Goal: Transaction & Acquisition: Purchase product/service

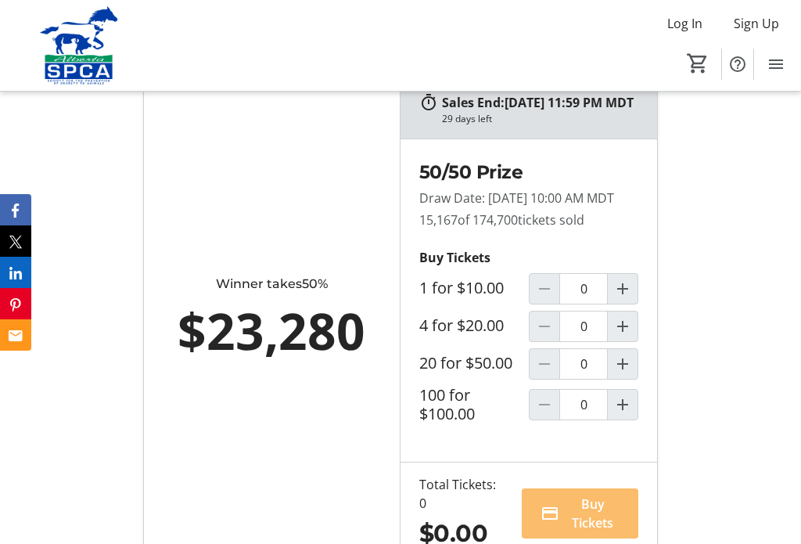
scroll to position [1068, 0]
click at [626, 415] on mat-icon "Increment by one" at bounding box center [622, 405] width 19 height 19
type input "1"
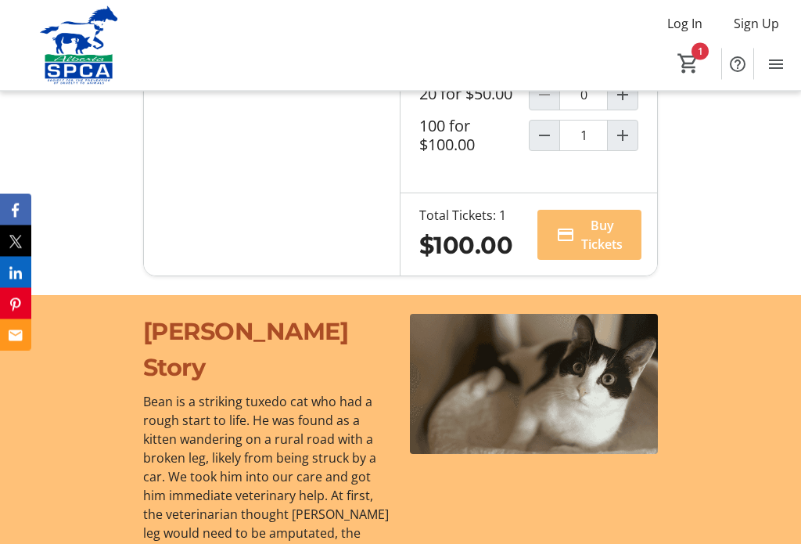
scroll to position [1346, 0]
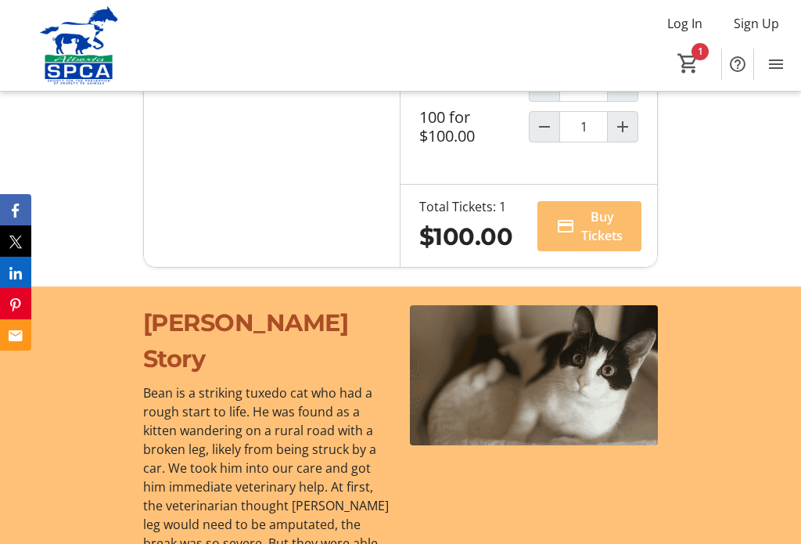
click at [610, 245] on span "Buy Tickets" at bounding box center [601, 226] width 41 height 38
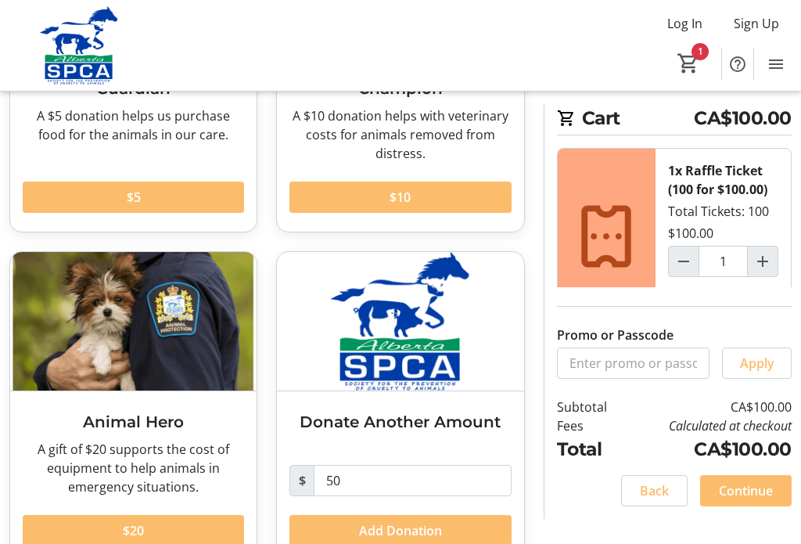
scroll to position [272, 0]
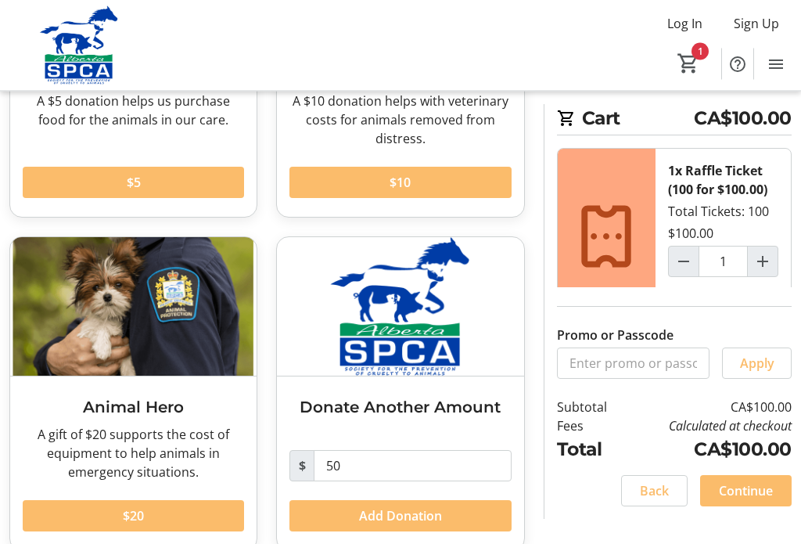
click at [422, 519] on span "Add Donation" at bounding box center [400, 516] width 83 height 19
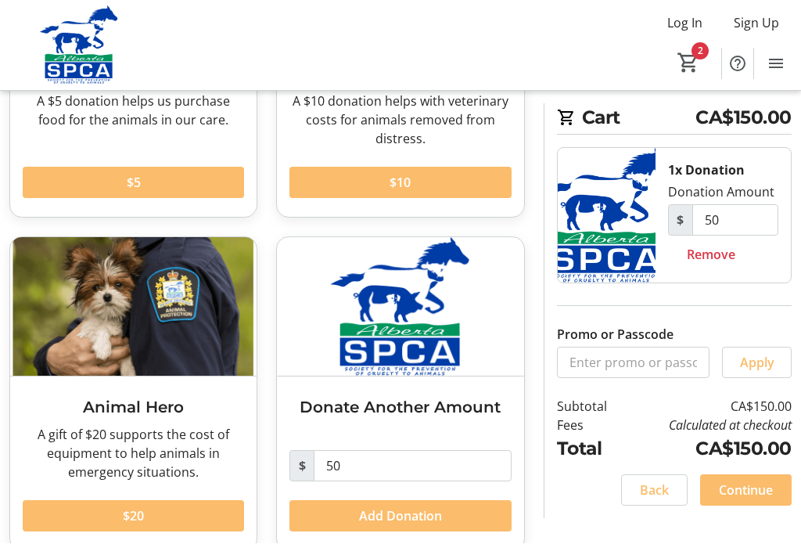
click at [752, 500] on span "Continue" at bounding box center [746, 490] width 54 height 19
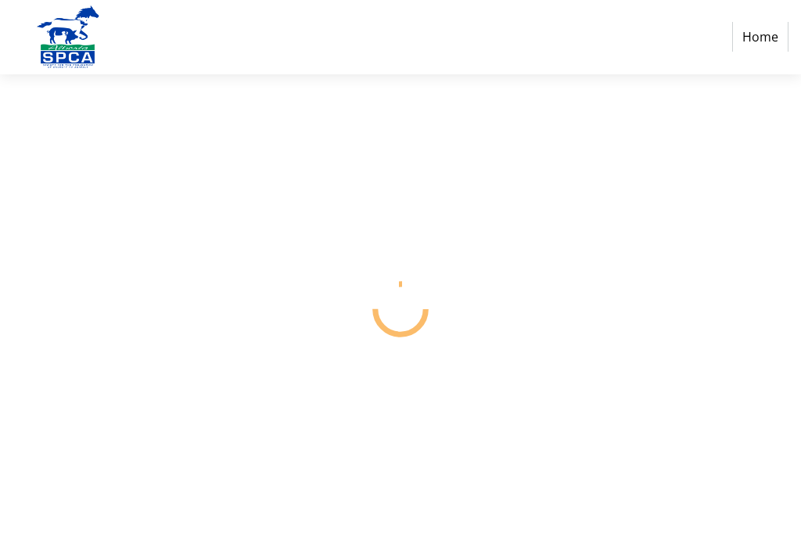
select select "CA"
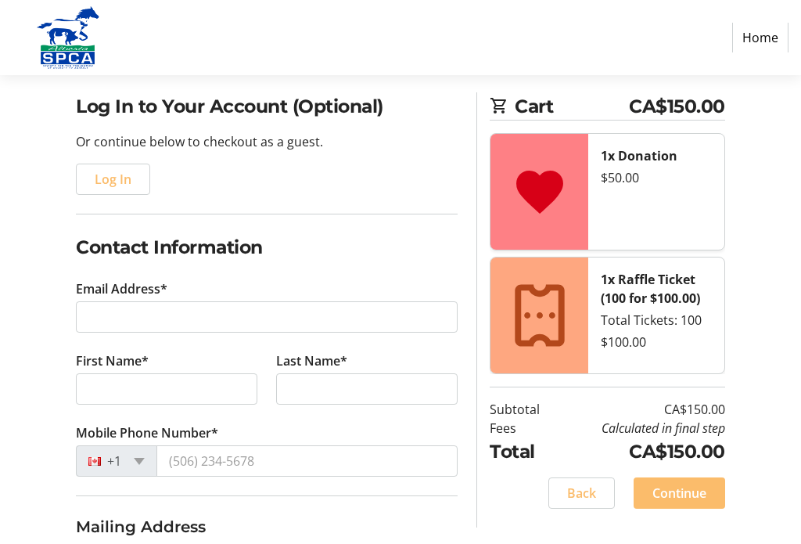
scroll to position [111, 0]
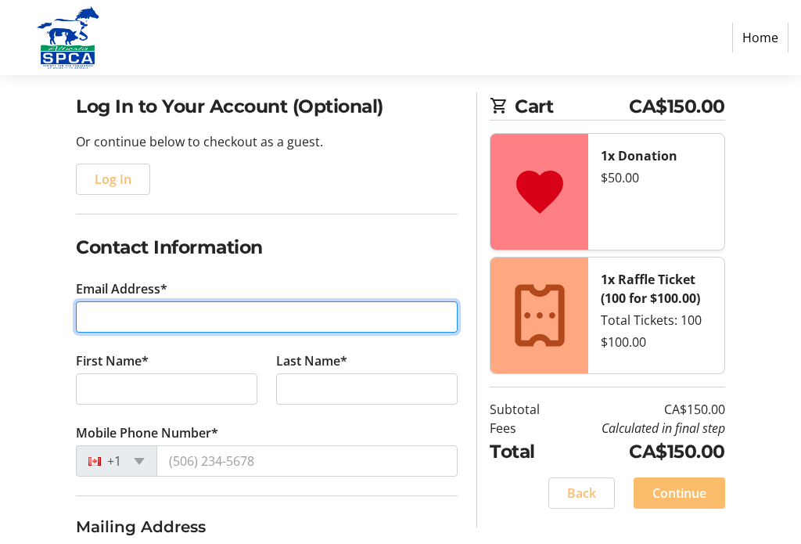
click at [112, 315] on input "Email Address*" at bounding box center [267, 316] width 382 height 31
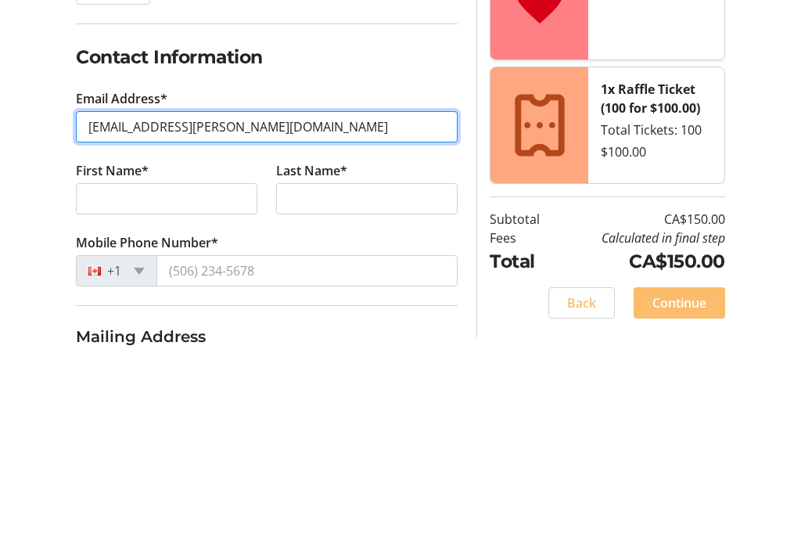
type input "[EMAIL_ADDRESS][PERSON_NAME][DOMAIN_NAME]"
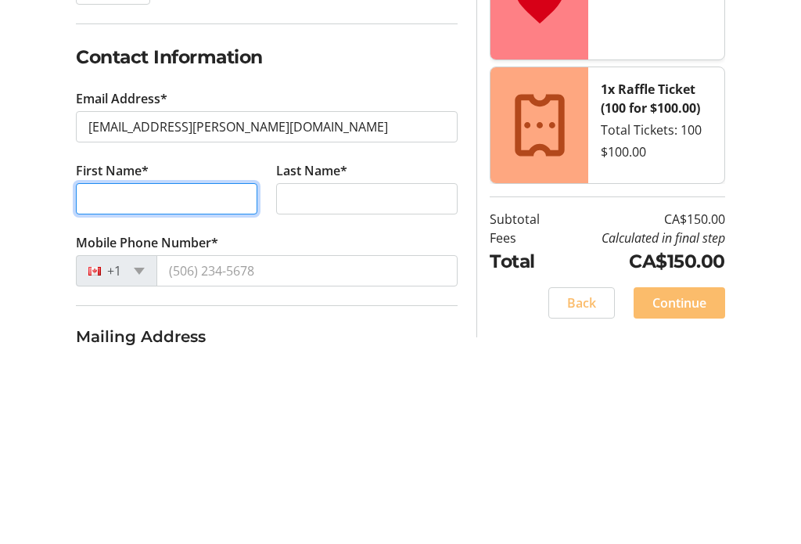
click at [136, 373] on input "First Name*" at bounding box center [166, 388] width 181 height 31
type input "[PERSON_NAME]"
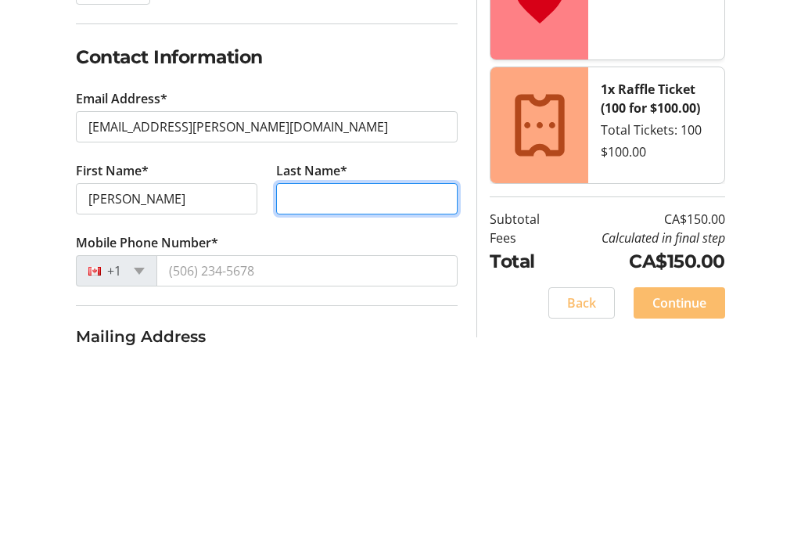
click at [355, 373] on input "Last Name*" at bounding box center [366, 388] width 181 height 31
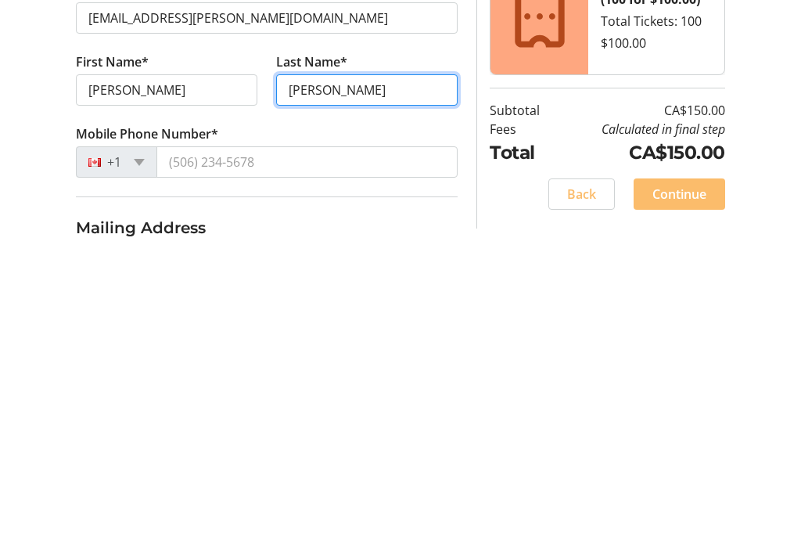
type input "[PERSON_NAME]"
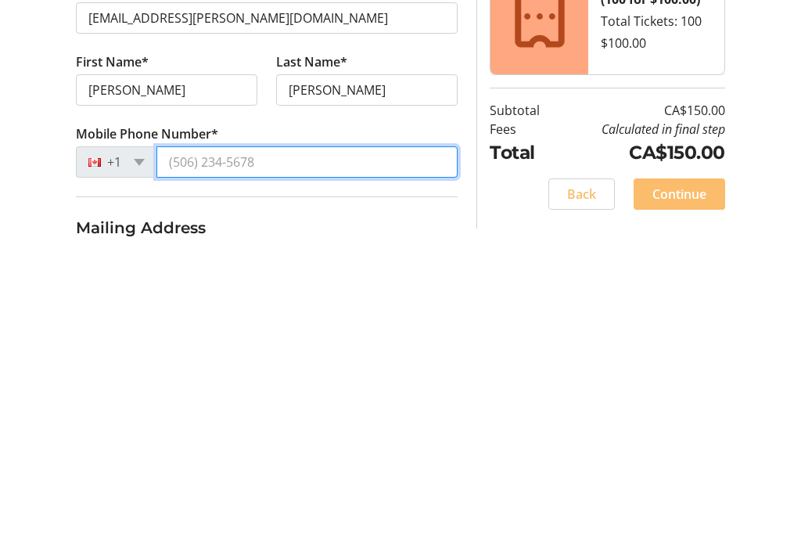
click at [293, 445] on input "Mobile Phone Number*" at bounding box center [306, 460] width 301 height 31
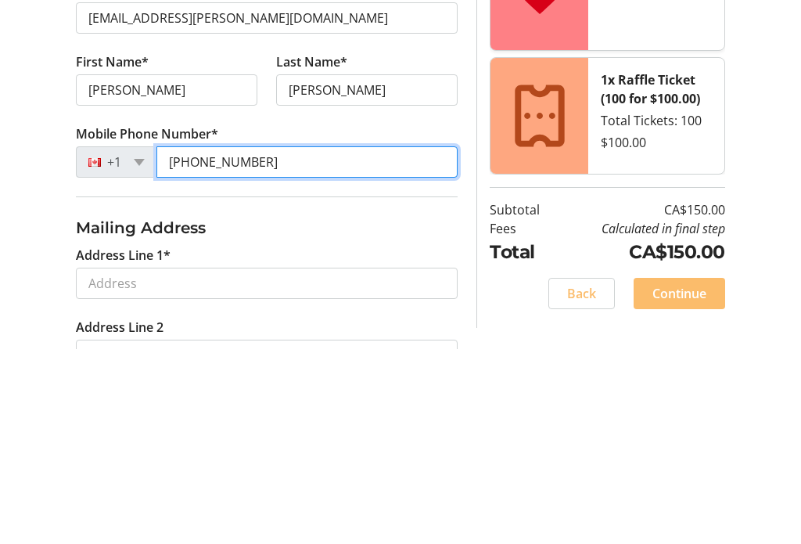
scroll to position [215, 0]
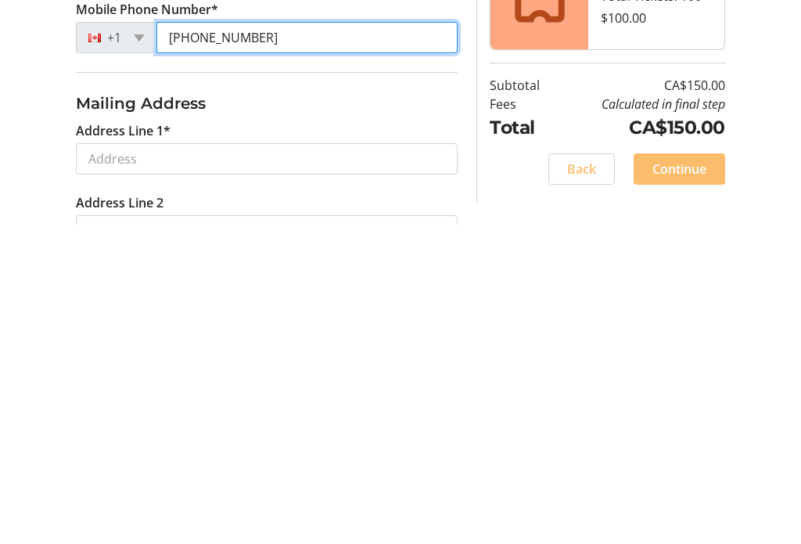
type input "[PHONE_NUMBER]"
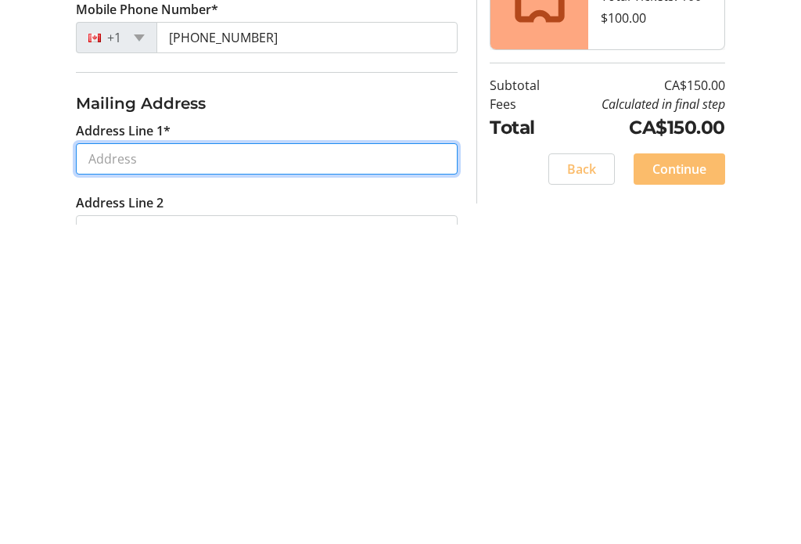
click at [109, 462] on input "Address Line 1*" at bounding box center [267, 477] width 382 height 31
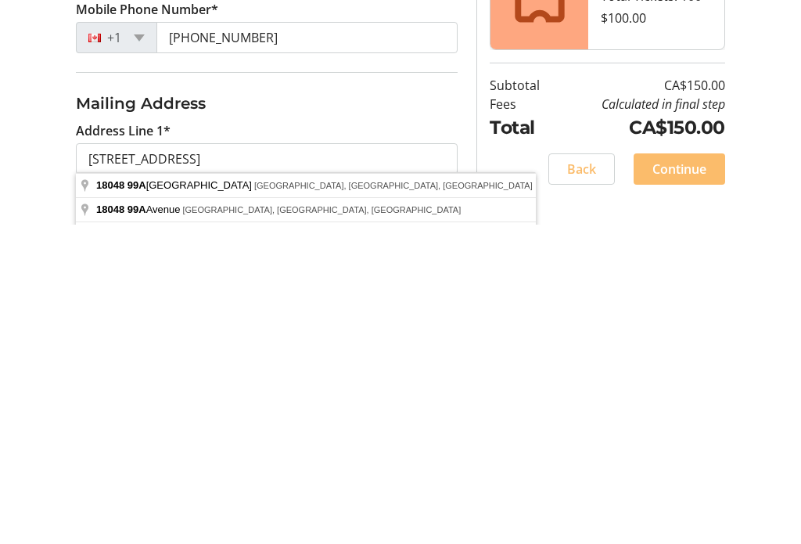
type input "[STREET_ADDRESS]"
type input "[GEOGRAPHIC_DATA]"
select select "AB"
type input "T5T 3R1"
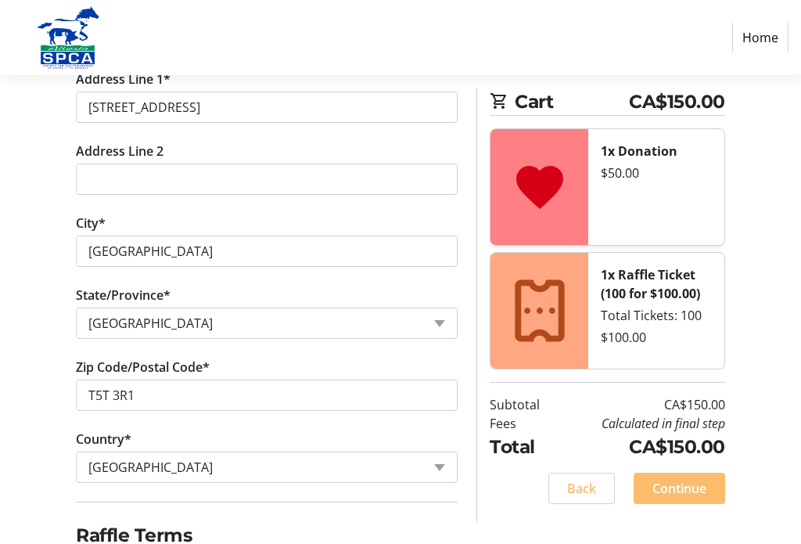
scroll to position [630, 0]
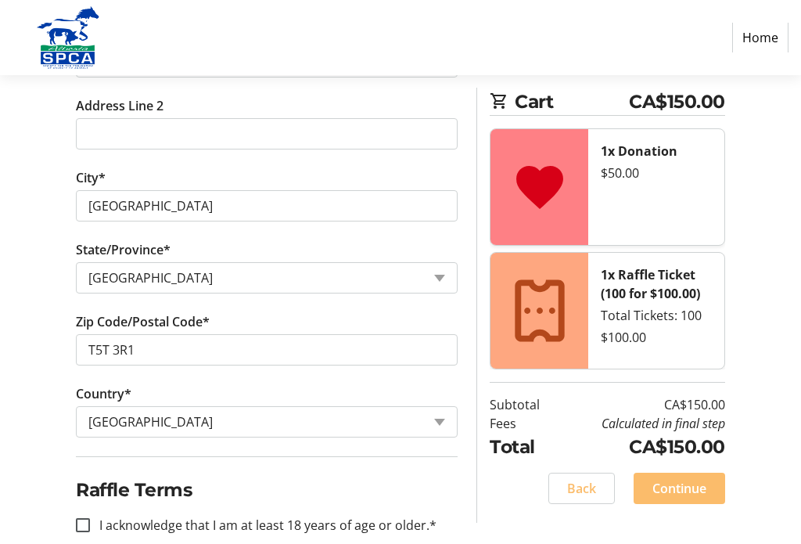
click at [83, 527] on input "I acknowledge that I am at least 18 years of age or older.*" at bounding box center [83, 526] width 14 height 14
checkbox input "true"
click at [689, 489] on span "Continue" at bounding box center [679, 488] width 54 height 19
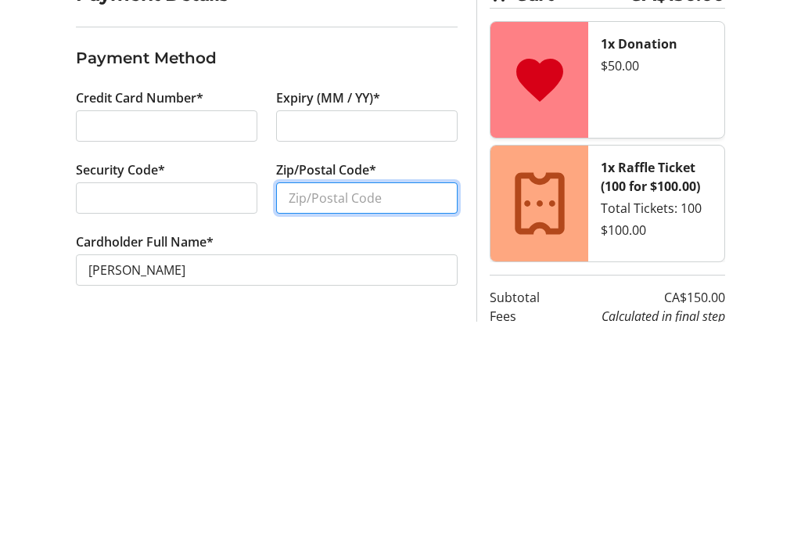
click at [345, 405] on input "Zip/Postal Code*" at bounding box center [366, 420] width 181 height 31
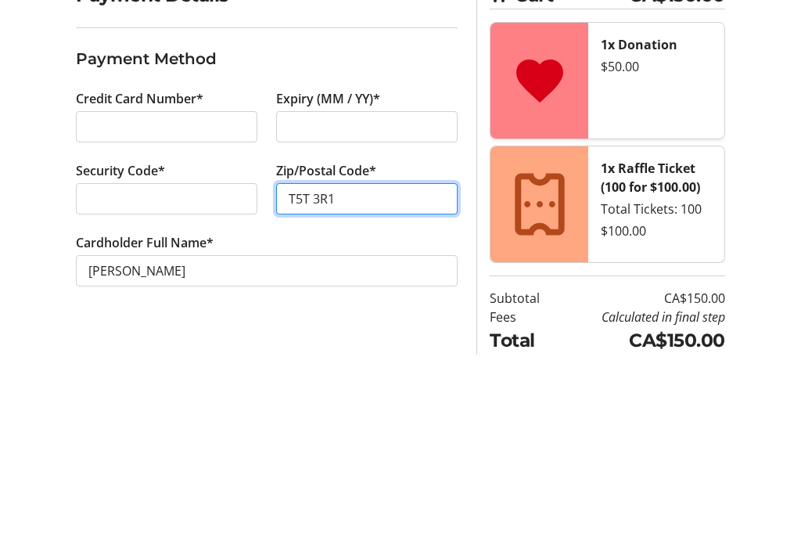
scroll to position [34, 0]
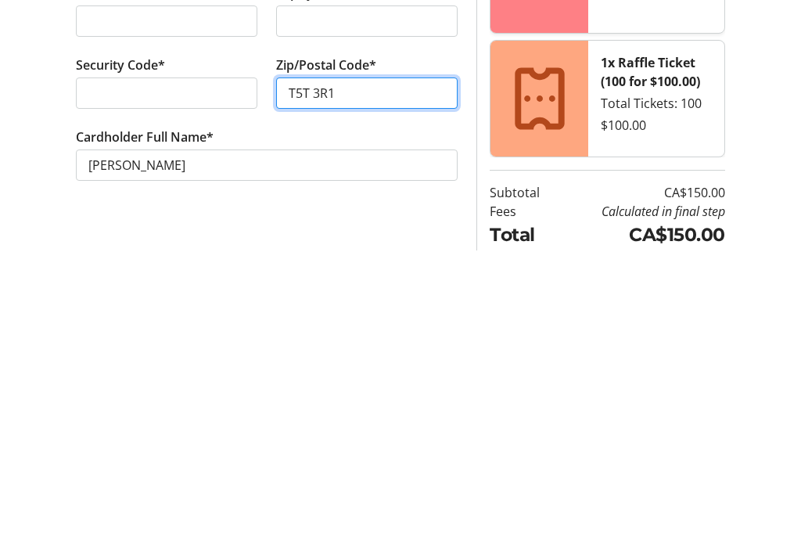
type input "T5T 3R1"
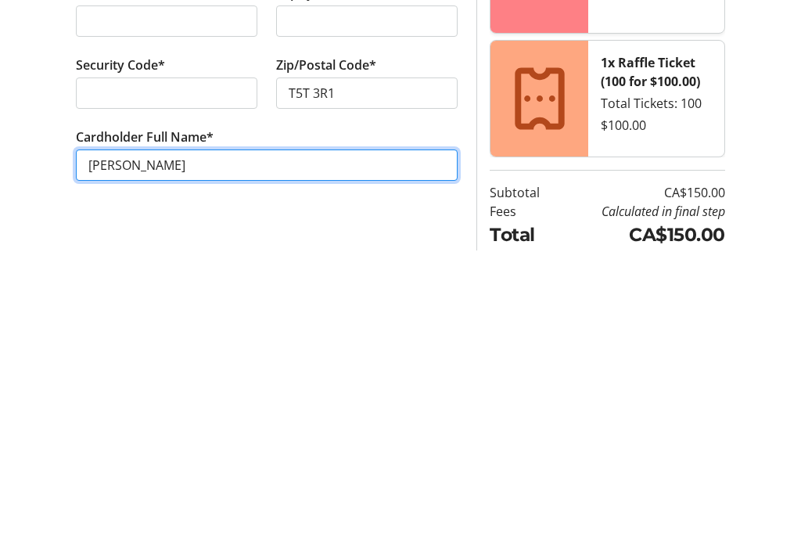
click at [135, 443] on input "[PERSON_NAME]" at bounding box center [267, 458] width 382 height 31
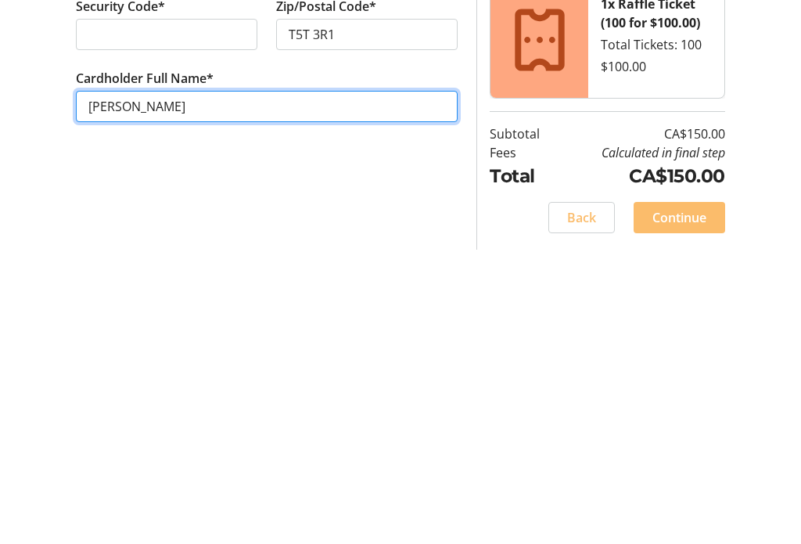
type input "[PERSON_NAME]"
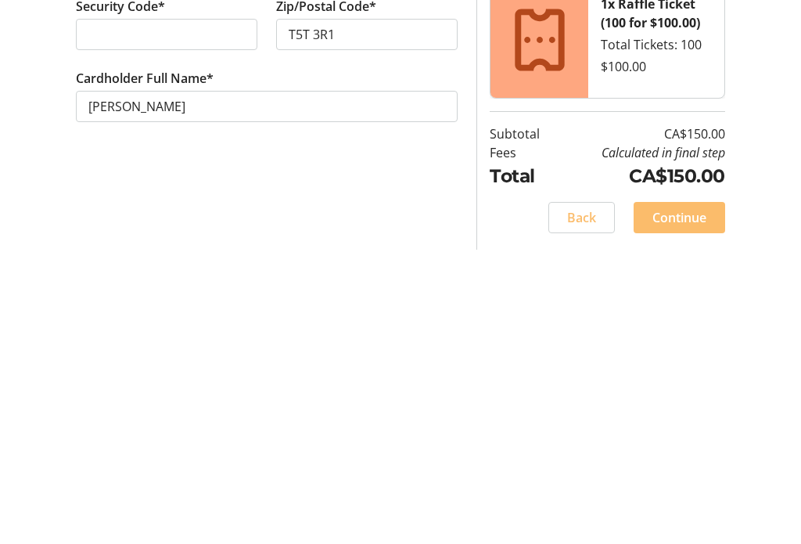
click at [677, 502] on span "Continue" at bounding box center [679, 511] width 54 height 19
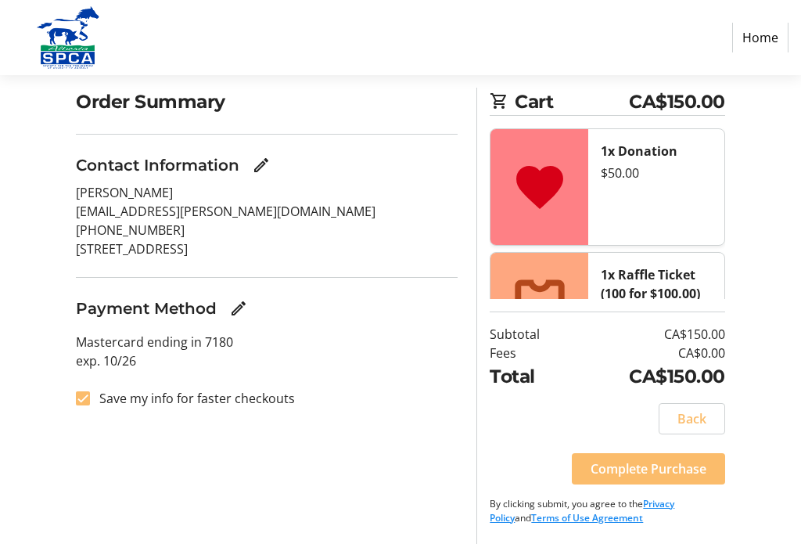
scroll to position [115, 0]
click at [93, 393] on div at bounding box center [83, 399] width 38 height 38
checkbox input "false"
click at [641, 479] on span "Complete Purchase" at bounding box center [648, 469] width 116 height 19
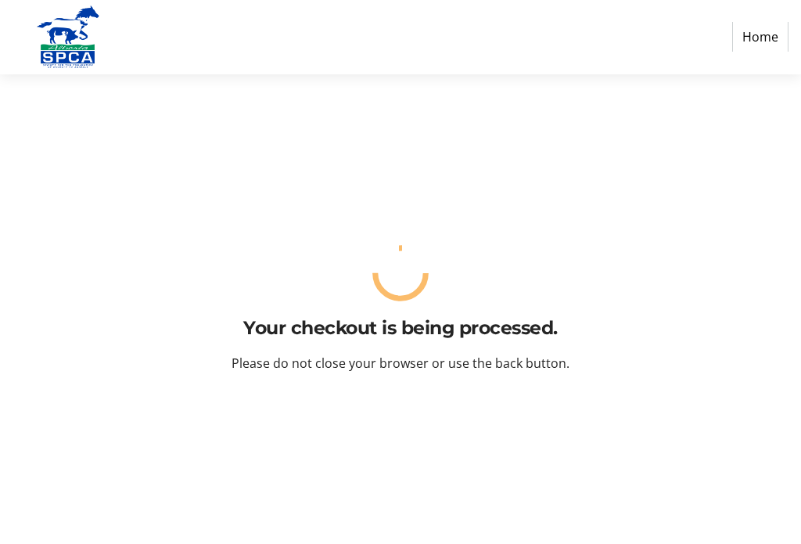
scroll to position [0, 0]
